Goal: Communication & Community: Participate in discussion

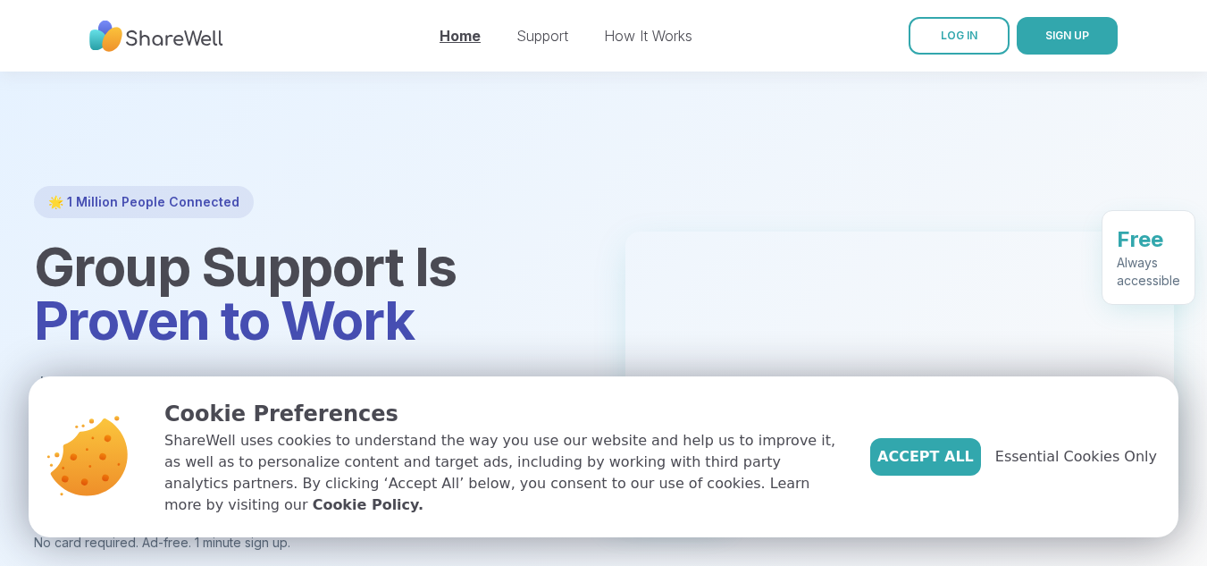
click at [452, 41] on link "Home" at bounding box center [460, 36] width 41 height 18
click at [1049, 463] on span "Essential Cookies Only" at bounding box center [1077, 456] width 162 height 21
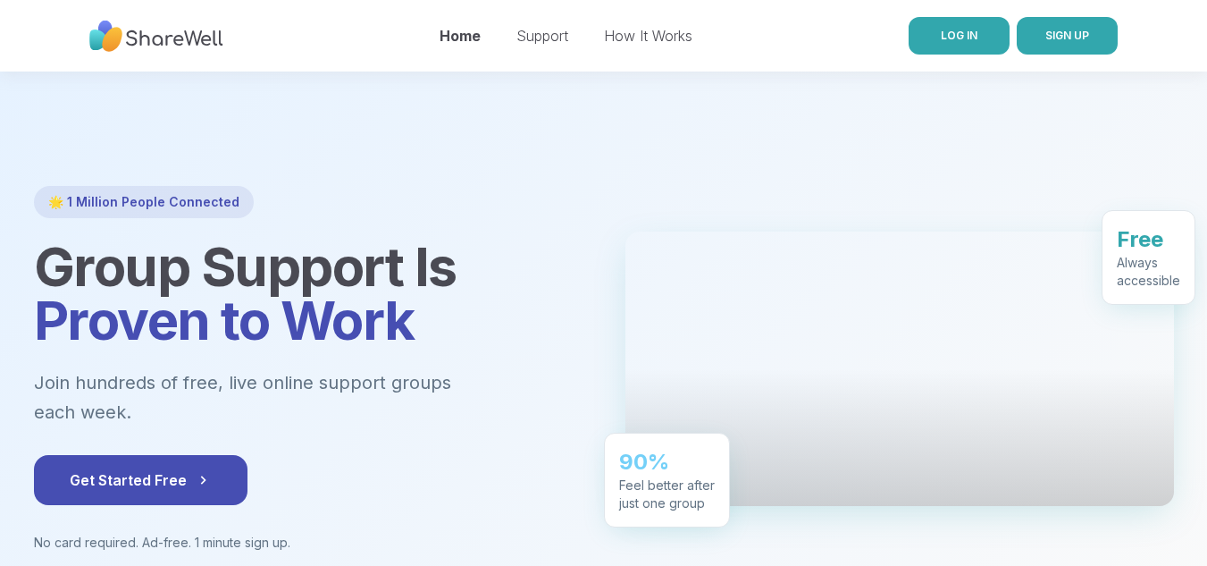
click at [947, 40] on span "LOG IN" at bounding box center [959, 35] width 37 height 13
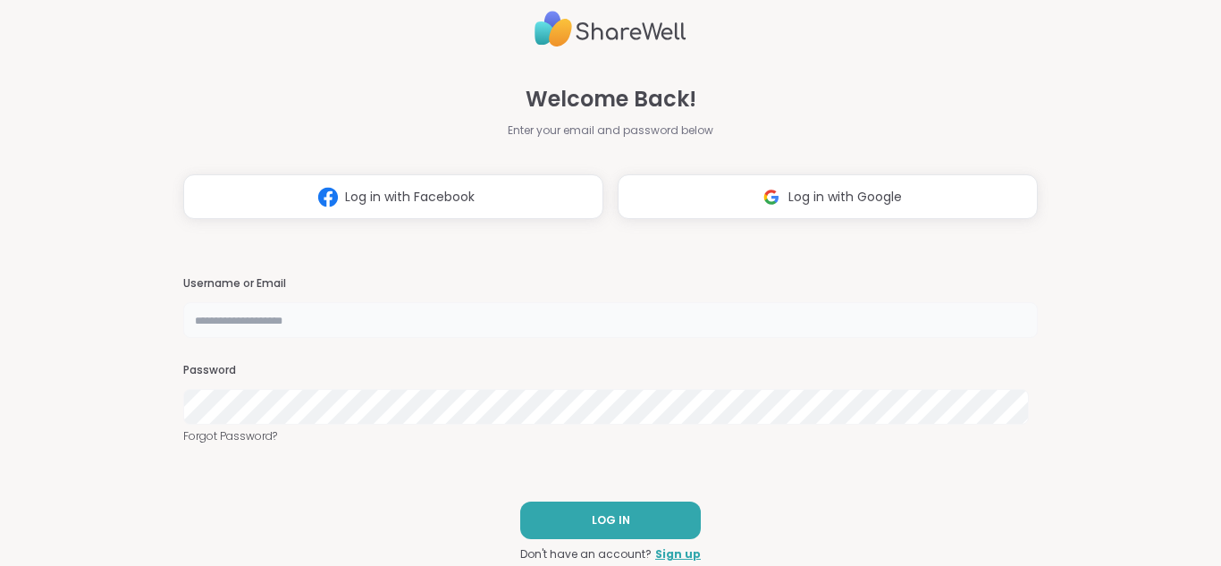
click at [349, 324] on input "text" at bounding box center [610, 320] width 854 height 36
type input "*"
type input "**********"
click at [560, 526] on button "LOG IN" at bounding box center [610, 520] width 181 height 38
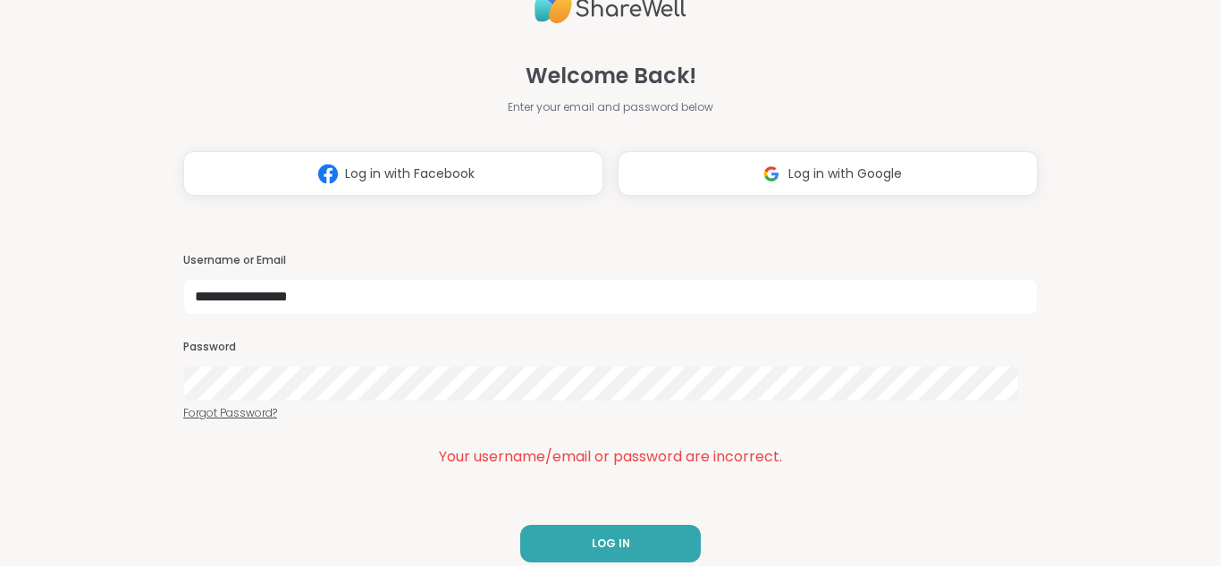
click at [258, 413] on link "Forgot Password?" at bounding box center [610, 413] width 854 height 16
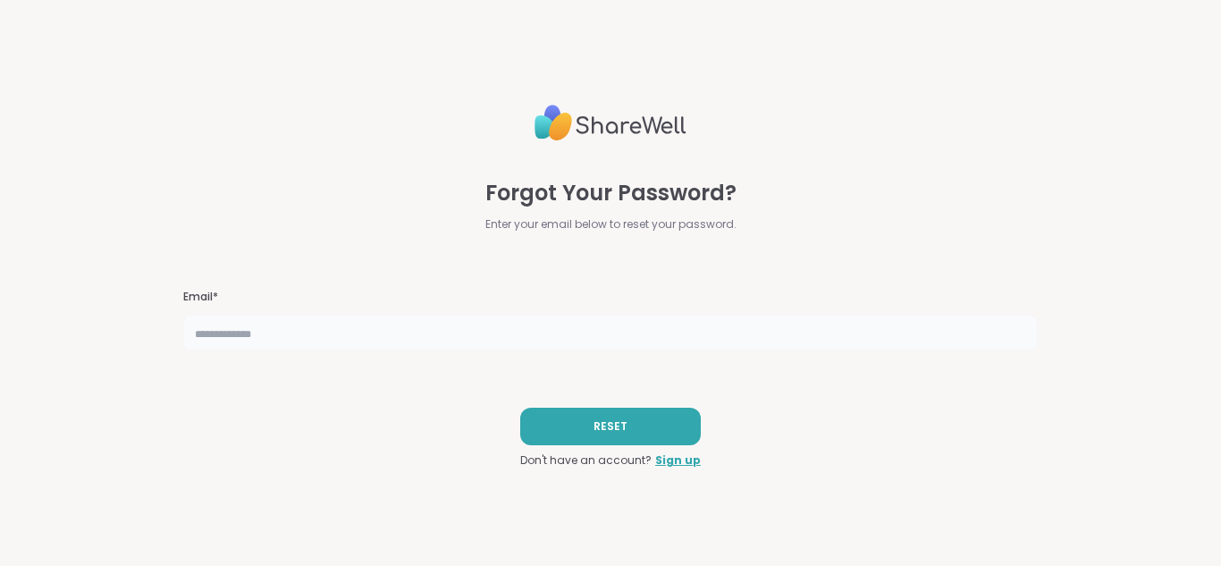
click at [299, 341] on input "text" at bounding box center [610, 333] width 854 height 36
type input "**********"
click at [576, 432] on button "RESET" at bounding box center [610, 427] width 181 height 38
click at [580, 428] on button "RESET" at bounding box center [610, 427] width 181 height 38
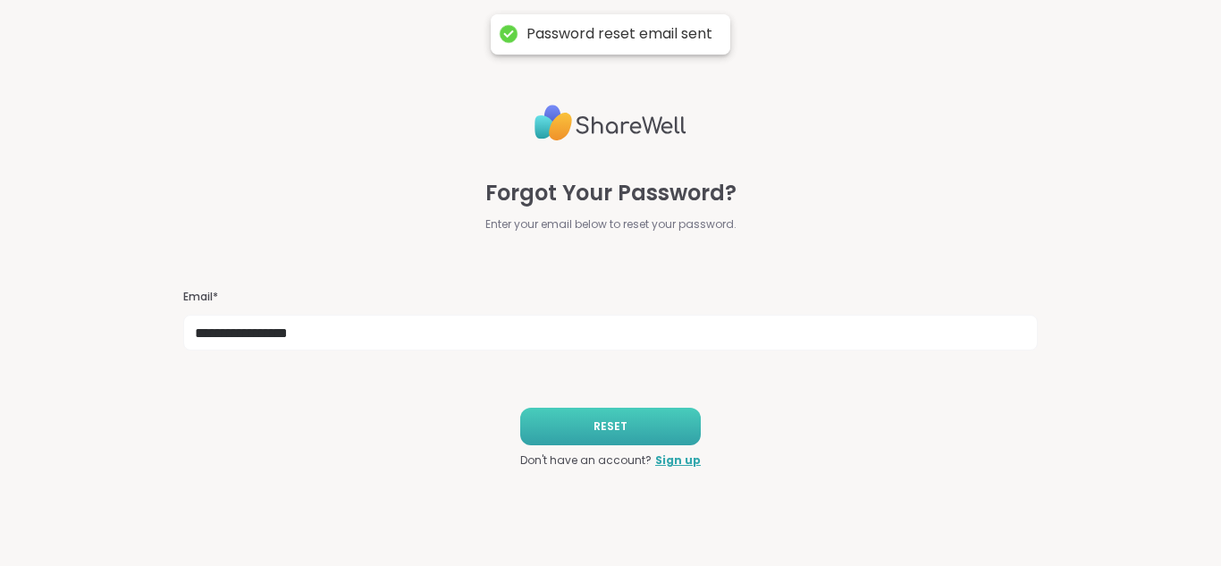
click at [580, 428] on button "RESET" at bounding box center [610, 427] width 181 height 38
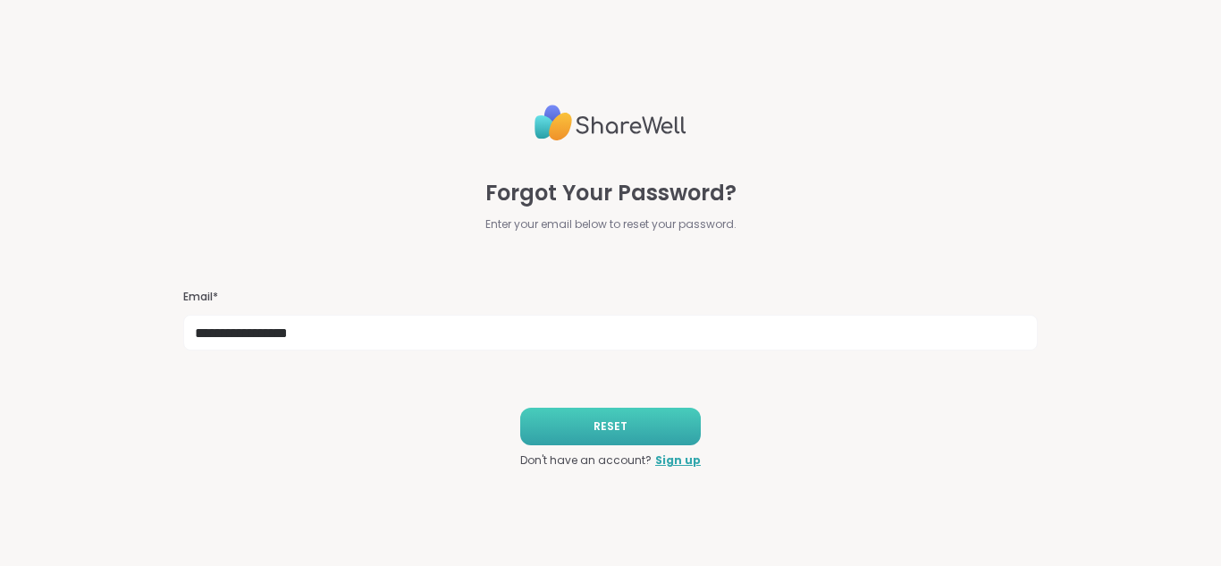
click at [580, 428] on button "RESET" at bounding box center [610, 427] width 181 height 38
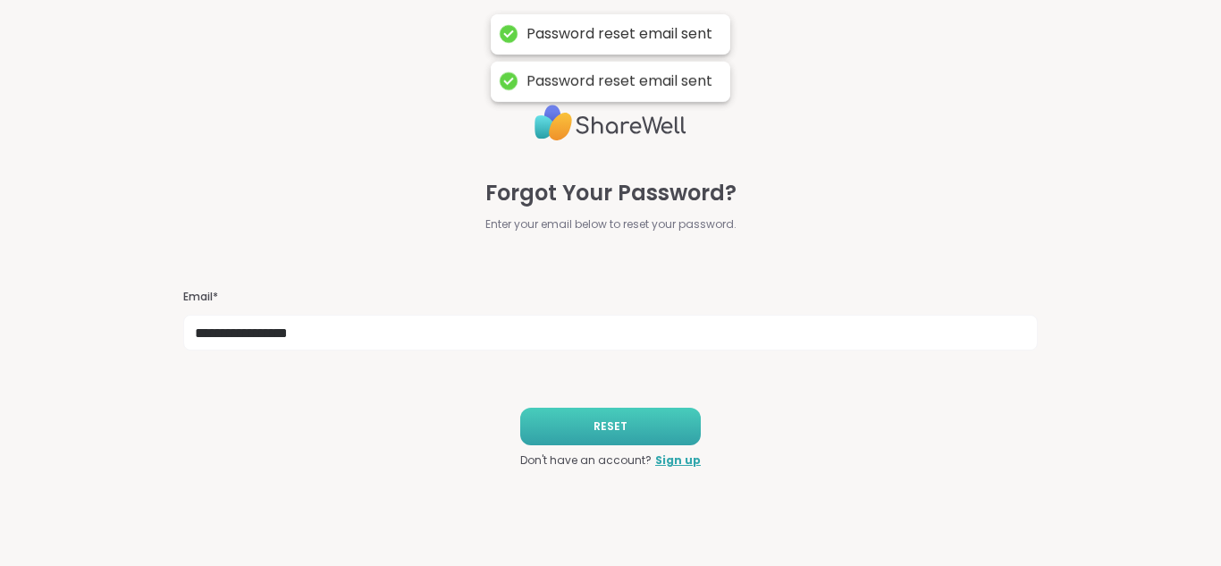
click at [580, 428] on button "RESET" at bounding box center [610, 427] width 181 height 38
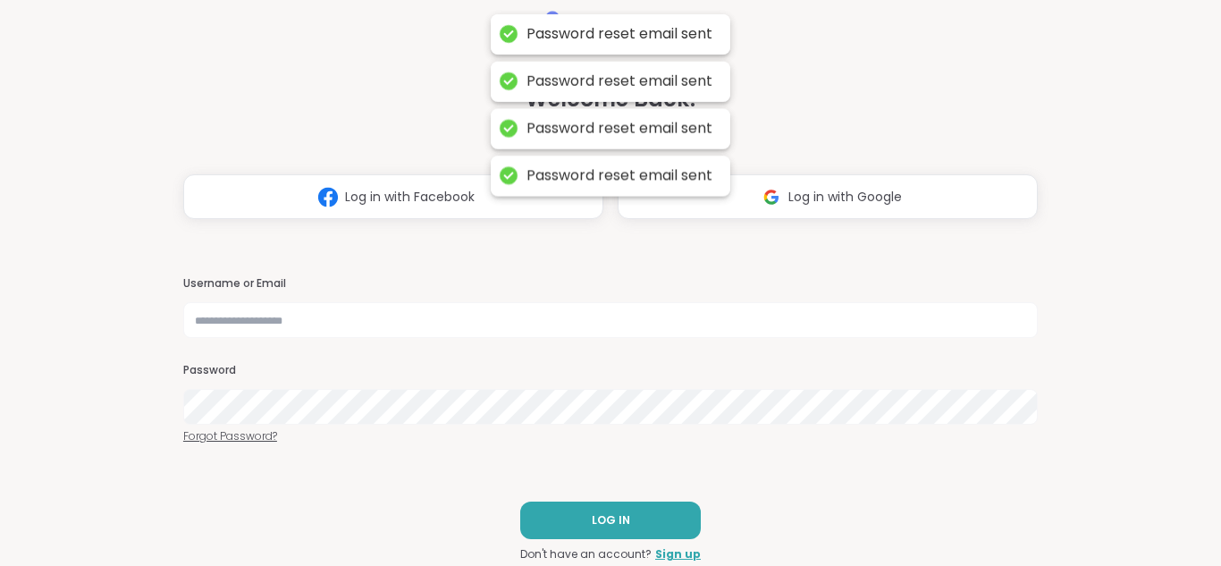
click at [580, 428] on link "Forgot Password?" at bounding box center [610, 436] width 854 height 16
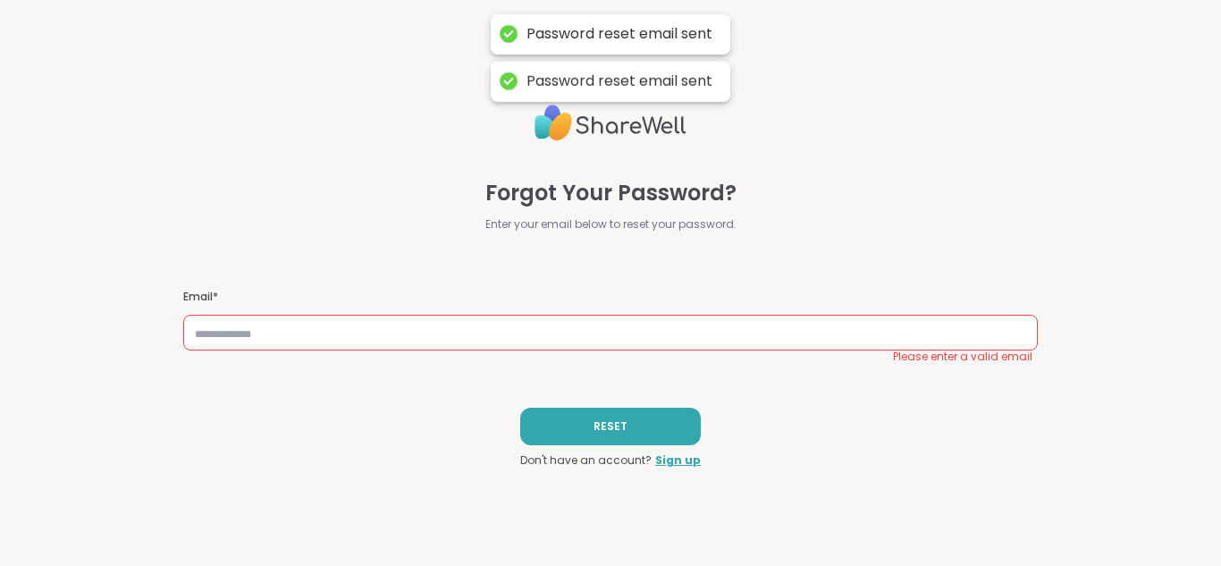
click at [580, 428] on button "RESET" at bounding box center [610, 427] width 181 height 38
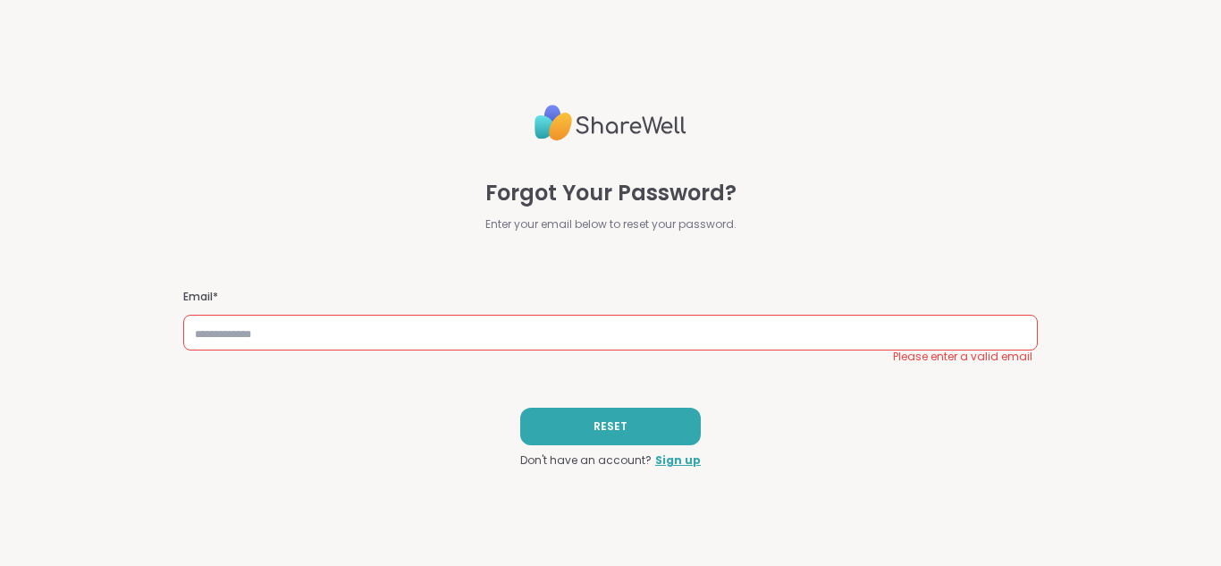
click at [580, 428] on button "RESET" at bounding box center [610, 427] width 181 height 38
click at [324, 343] on input "text" at bounding box center [610, 333] width 854 height 36
type input "**********"
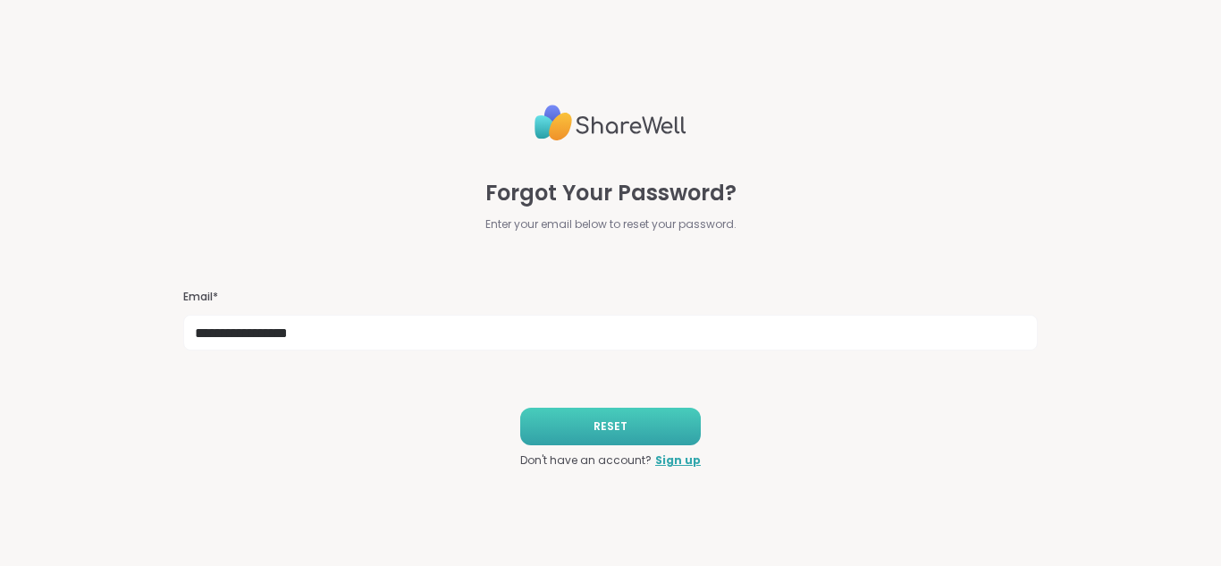
click at [537, 419] on button "RESET" at bounding box center [610, 427] width 181 height 38
click at [653, 122] on img at bounding box center [610, 122] width 152 height 51
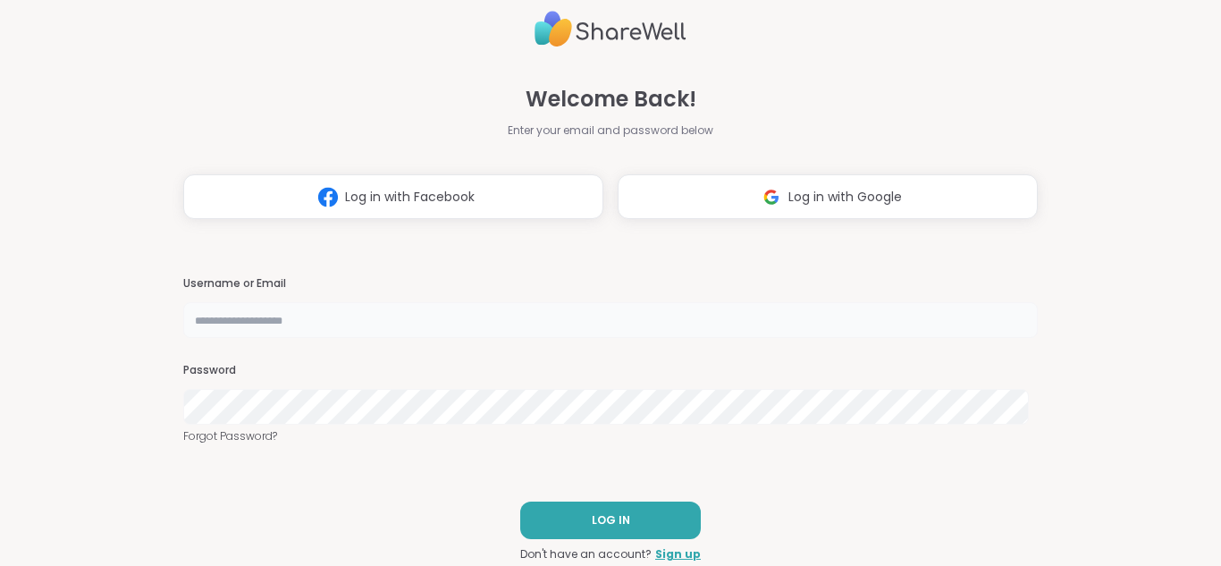
click at [202, 313] on input "text" at bounding box center [610, 320] width 854 height 36
type input "**********"
click at [606, 517] on span "LOG IN" at bounding box center [611, 520] width 38 height 16
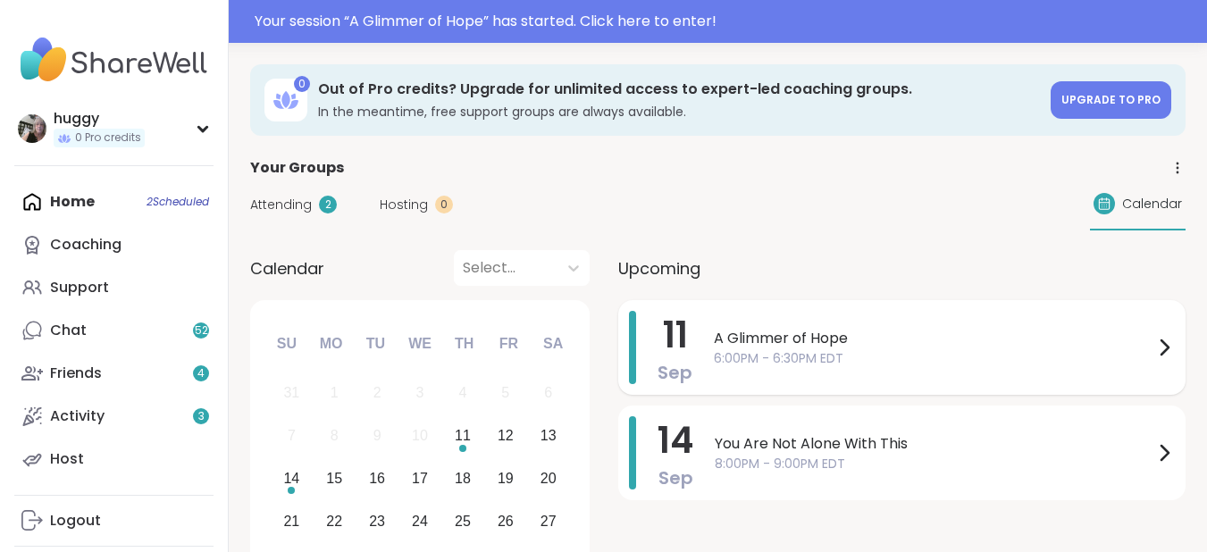
click at [711, 349] on div "[DATE] A Glimmer of Hope 6:00PM - 6:30PM EDT" at bounding box center [902, 347] width 568 height 95
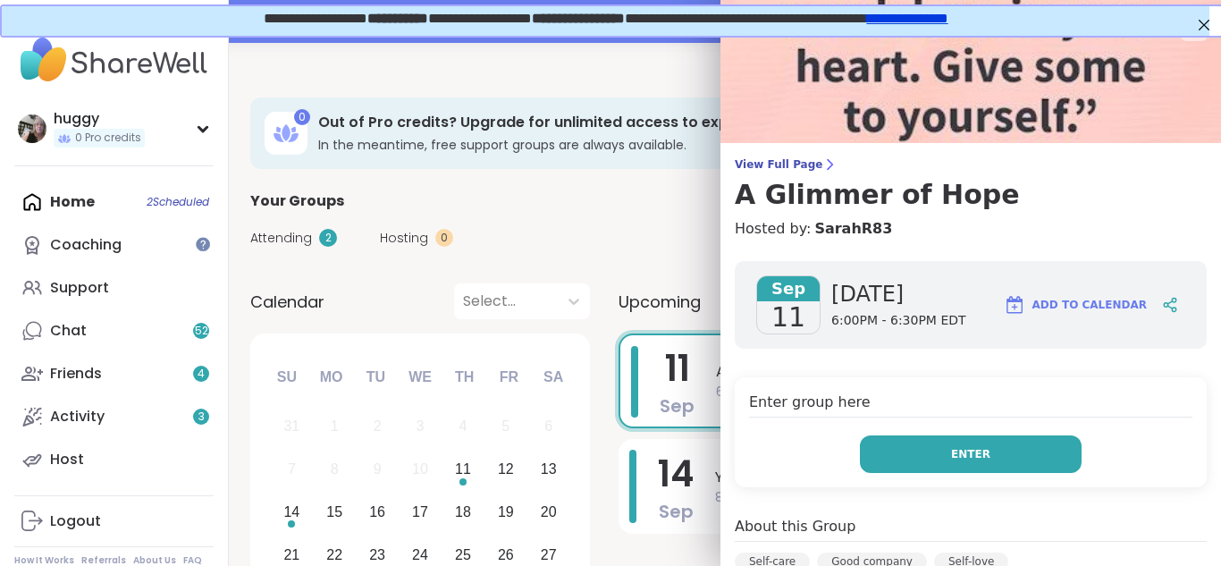
click at [951, 457] on span "Enter" at bounding box center [970, 454] width 39 height 16
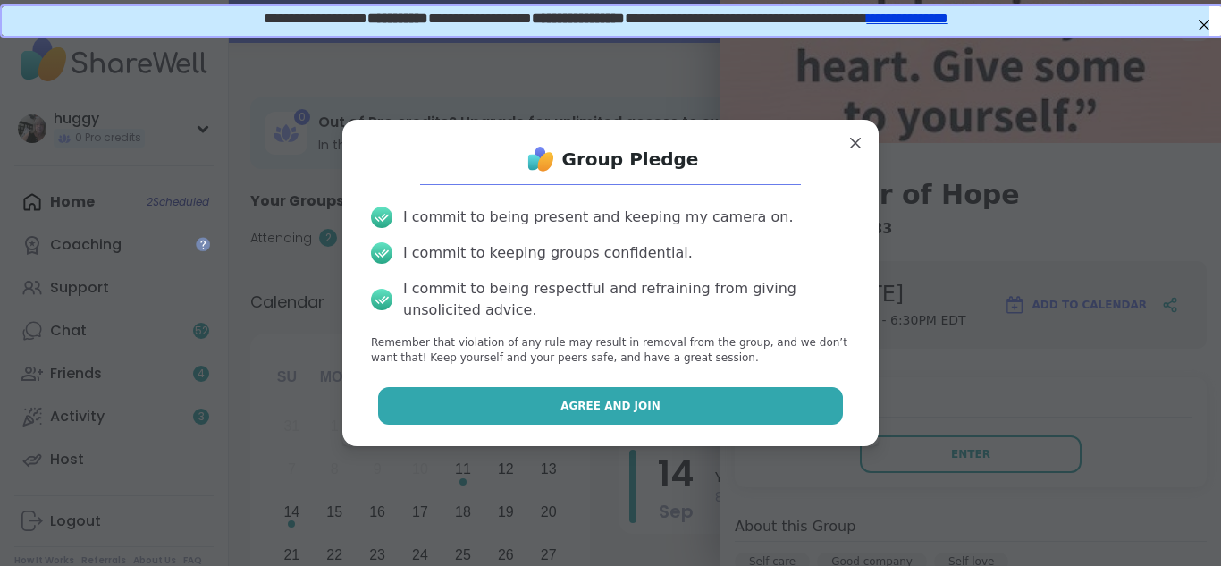
click at [680, 416] on button "Agree and Join" at bounding box center [611, 406] width 466 height 38
